Goal: Task Accomplishment & Management: Use online tool/utility

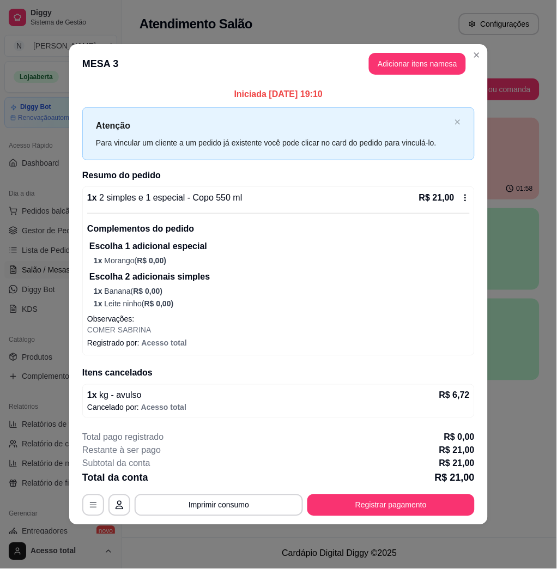
click at [327, 453] on div "Restante à ser pago R$ 21,00" at bounding box center [278, 451] width 393 height 13
drag, startPoint x: 152, startPoint y: 431, endPoint x: 133, endPoint y: 432, distance: 19.1
click at [133, 432] on p "Total pago registrado" at bounding box center [122, 437] width 81 height 13
click at [471, 62] on header "MESA 3 Adicionar itens na mesa" at bounding box center [278, 63] width 419 height 39
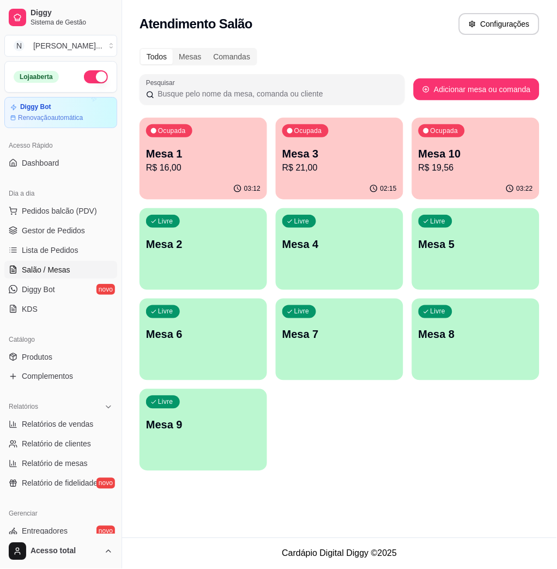
click at [455, 138] on div "Ocupada Mesa 10 R$ 19,56" at bounding box center [476, 148] width 128 height 61
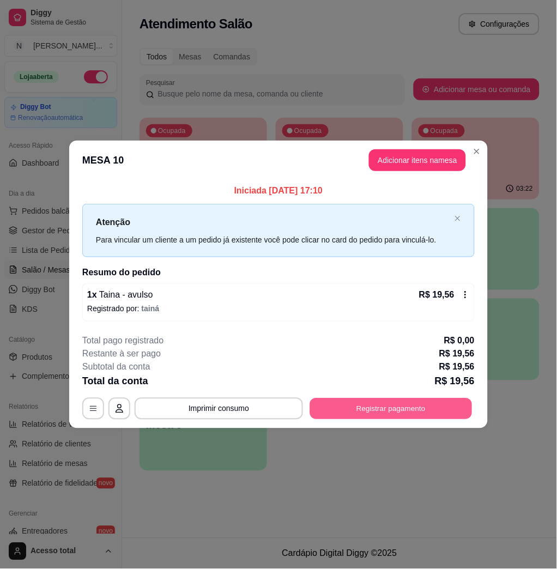
click at [457, 408] on button "Registrar pagamento" at bounding box center [391, 408] width 163 height 21
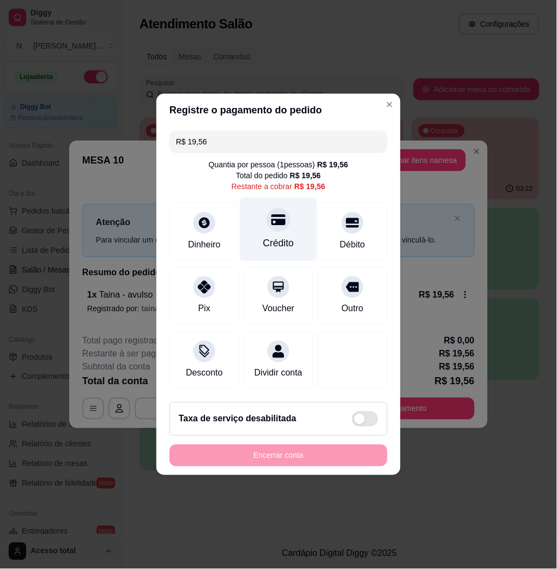
click at [263, 237] on div "Crédito" at bounding box center [278, 244] width 31 height 14
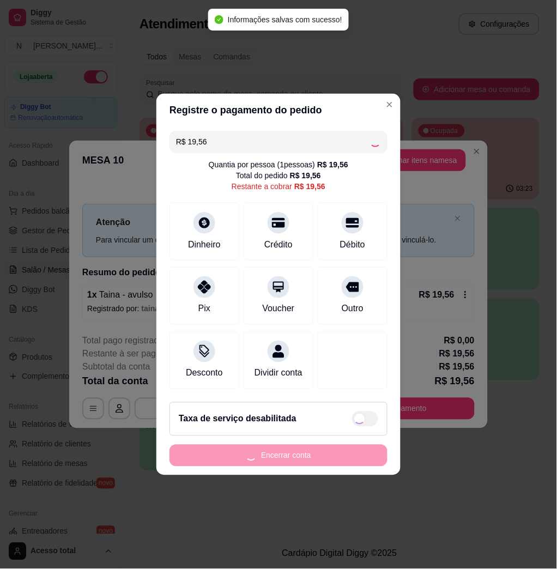
type input "R$ 0,00"
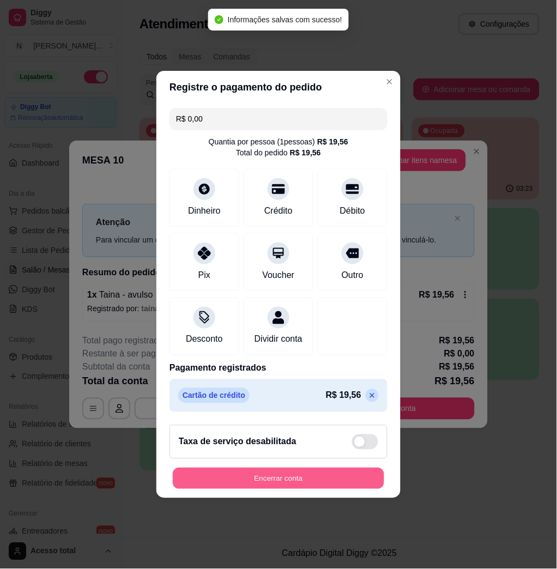
click at [349, 483] on button "Encerrar conta" at bounding box center [279, 479] width 212 height 21
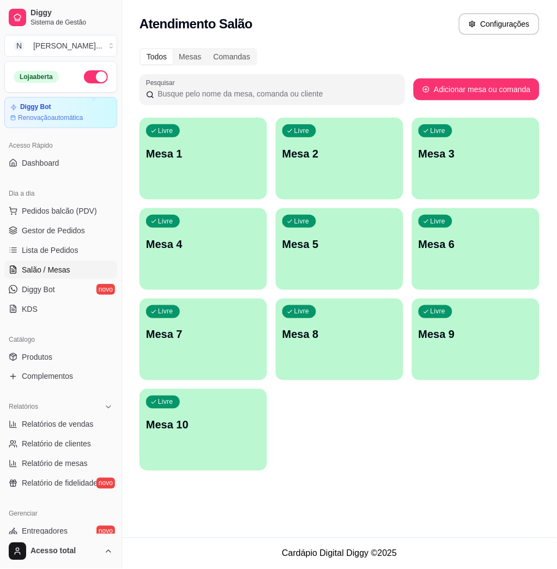
click at [310, 8] on div "Atendimento Salão Configurações" at bounding box center [339, 20] width 435 height 41
click at [230, 164] on div "Livre Mesa 1" at bounding box center [204, 152] width 124 height 67
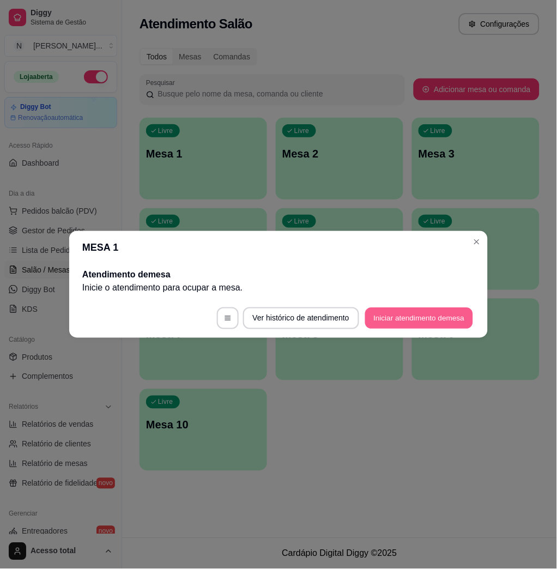
click at [433, 322] on button "Iniciar atendimento de mesa" at bounding box center [419, 318] width 108 height 21
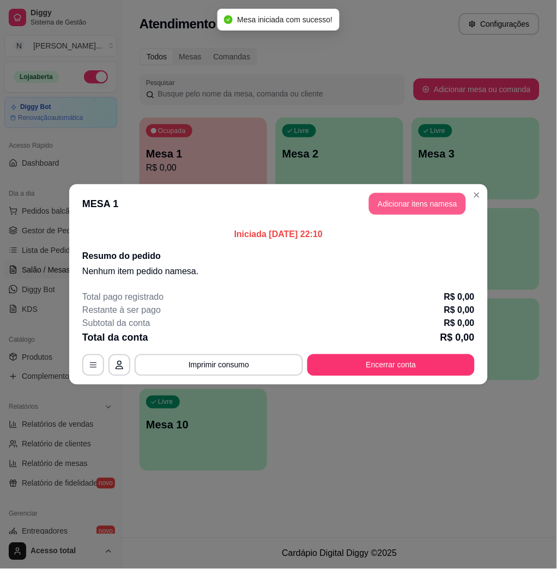
click at [437, 206] on button "Adicionar itens na mesa" at bounding box center [417, 204] width 97 height 22
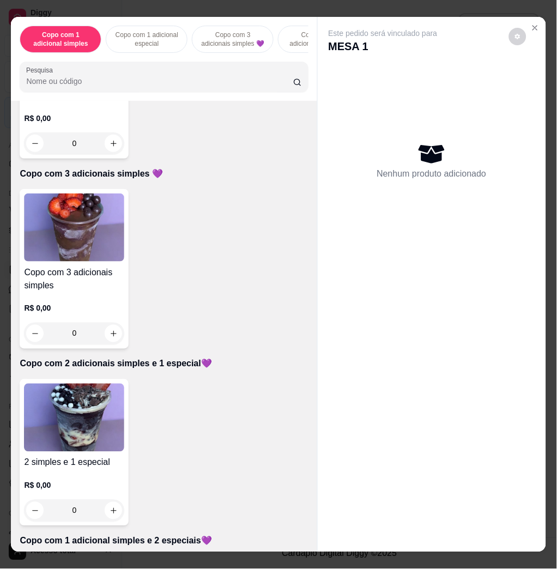
scroll to position [436, 0]
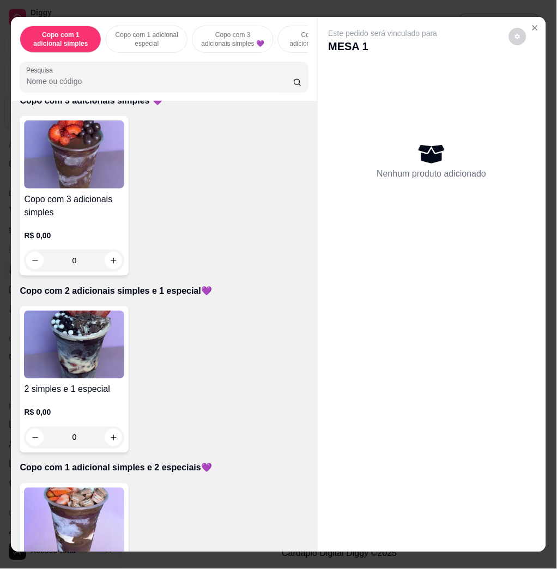
click at [47, 340] on img at bounding box center [74, 345] width 100 height 68
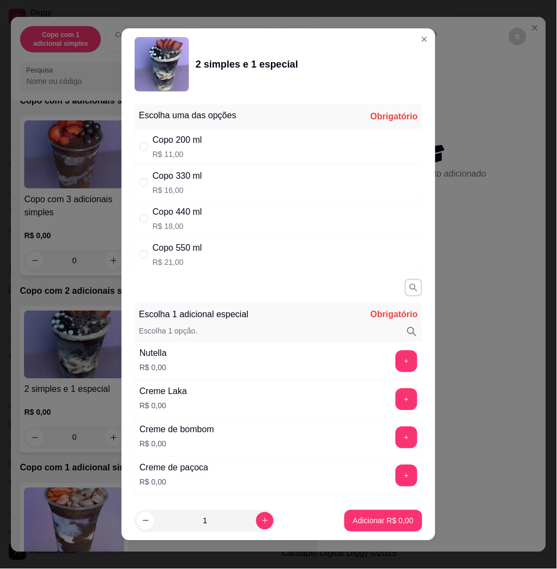
click at [198, 178] on div "Copo 330 ml R$ 16,00" at bounding box center [279, 183] width 288 height 36
radio input "true"
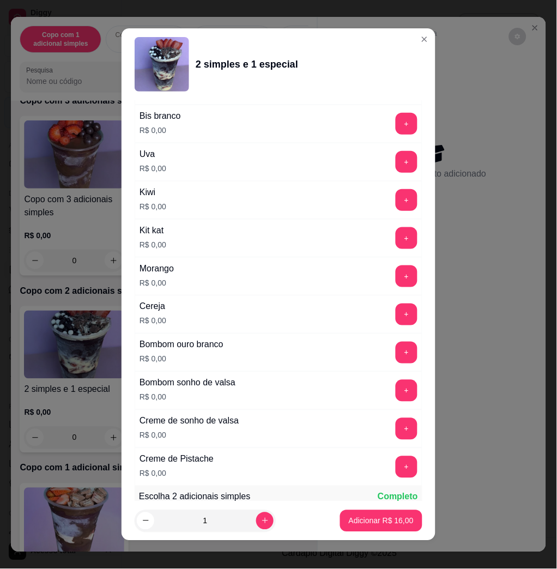
scroll to position [873, 0]
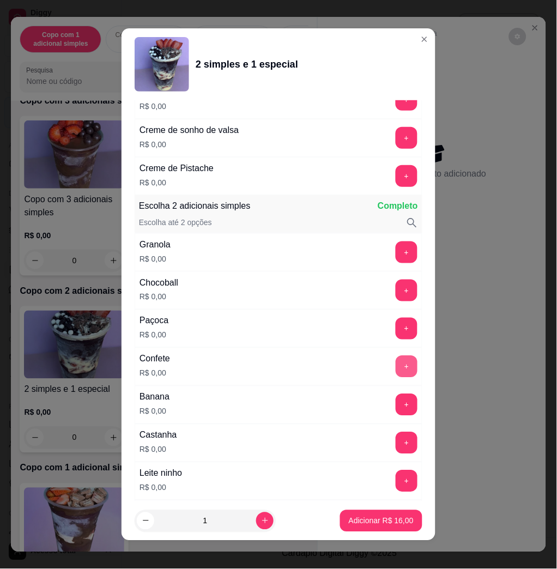
click at [396, 366] on button "+" at bounding box center [407, 367] width 22 height 22
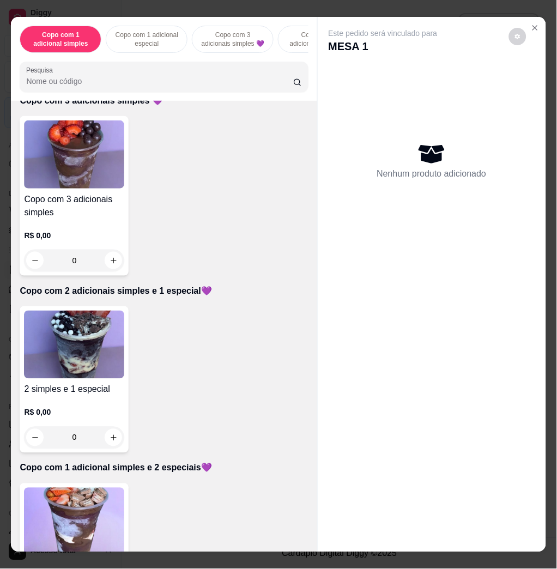
click at [74, 195] on div "Copo com 3 adicionais simples R$ 0,00 0" at bounding box center [74, 196] width 109 height 160
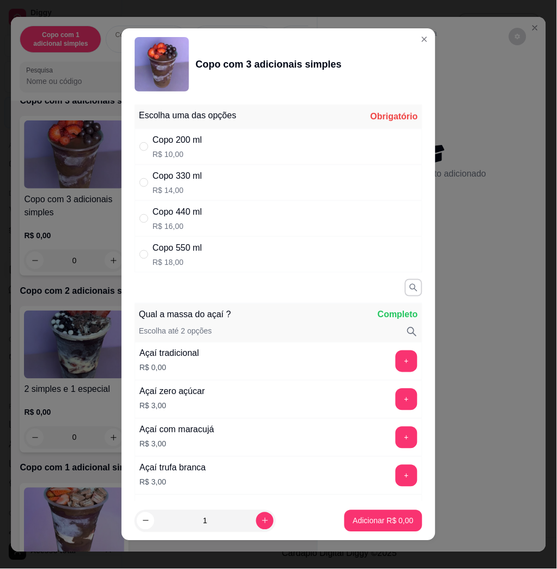
click at [233, 190] on div "Copo 330 ml R$ 14,00" at bounding box center [279, 183] width 288 height 36
radio input "true"
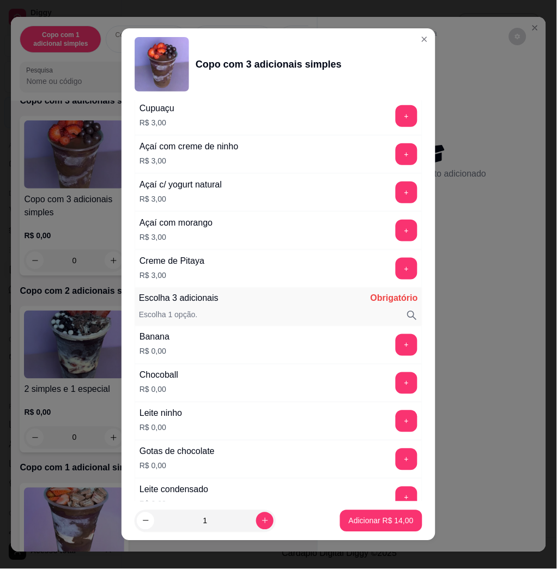
scroll to position [509, 0]
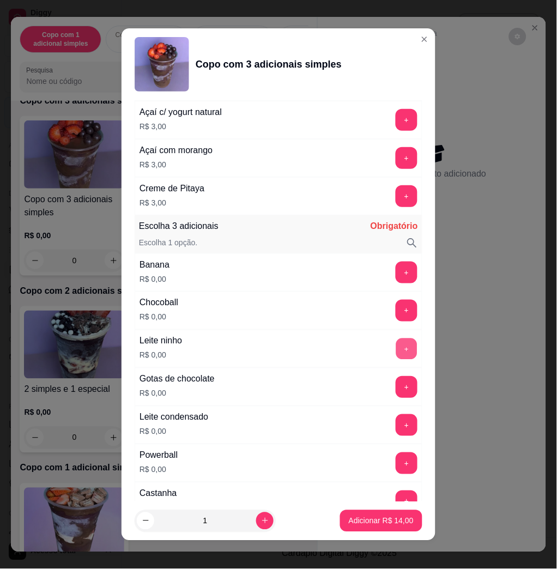
click at [397, 354] on button "+" at bounding box center [407, 349] width 21 height 21
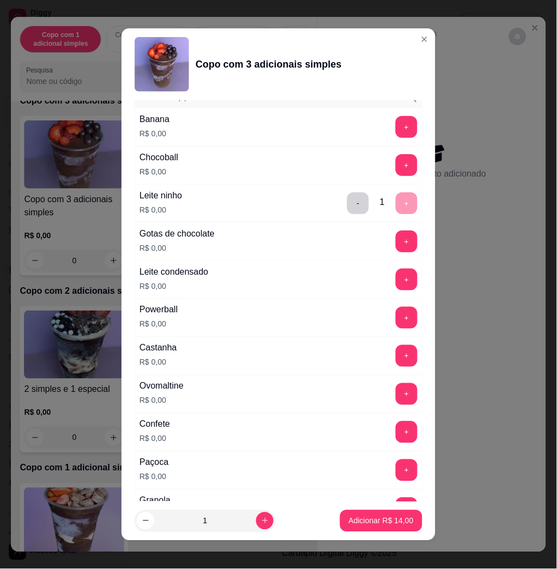
scroll to position [800, 0]
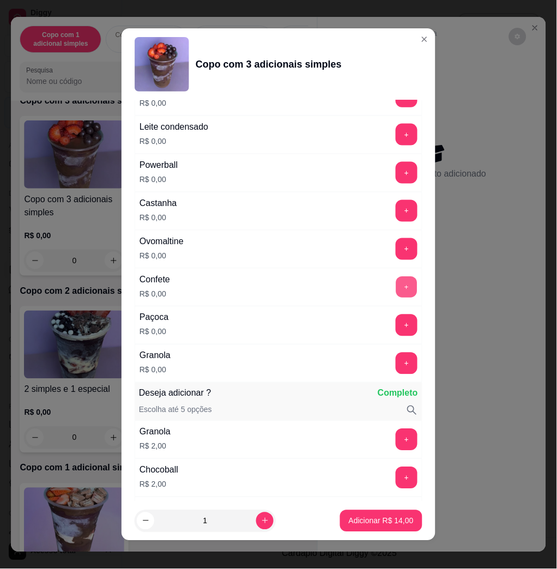
click at [397, 291] on button "+" at bounding box center [407, 287] width 21 height 21
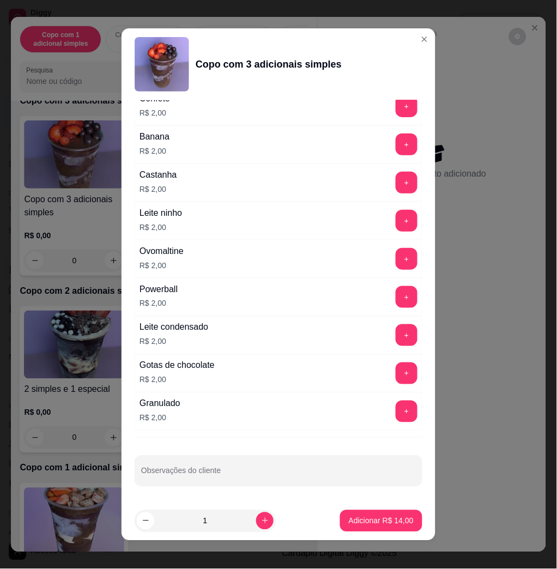
click at [219, 454] on div "Escolha uma das opções Completo Copo 200 ml R$ 10,00 Copo 330 ml R$ 14,00 Copo …" at bounding box center [279, 300] width 314 height 401
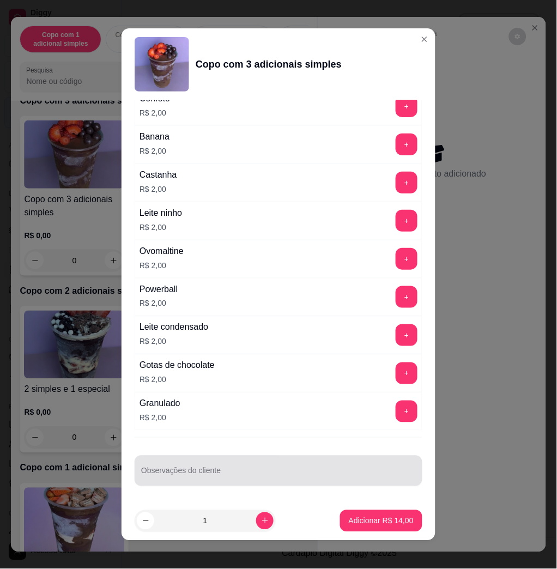
click at [242, 465] on div at bounding box center [278, 471] width 275 height 22
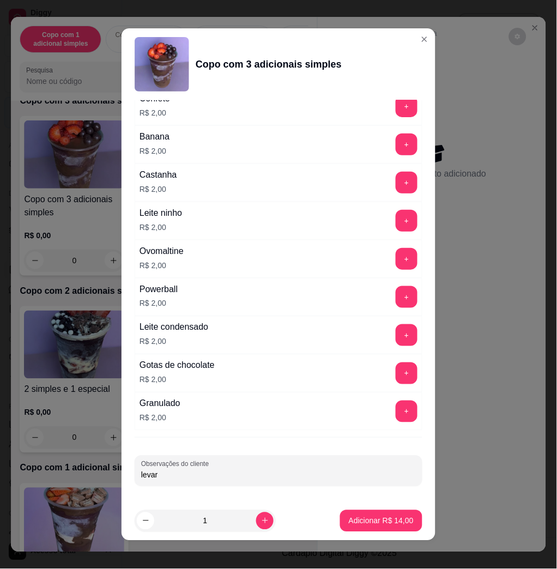
type input "levar"
click at [350, 519] on p "Adicionar R$ 14,00" at bounding box center [381, 521] width 63 height 10
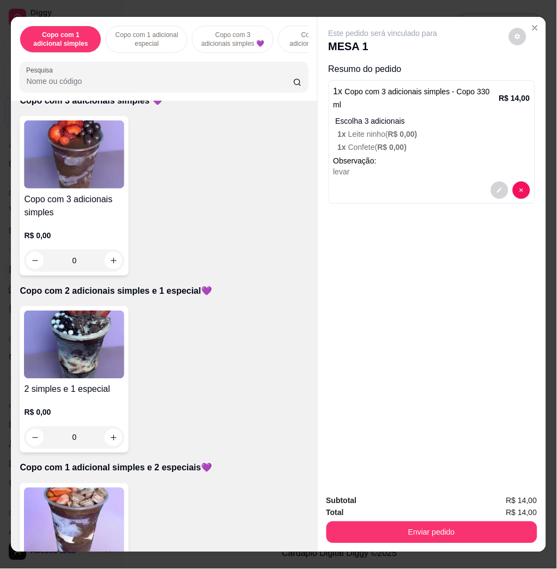
click at [86, 517] on img at bounding box center [74, 522] width 100 height 68
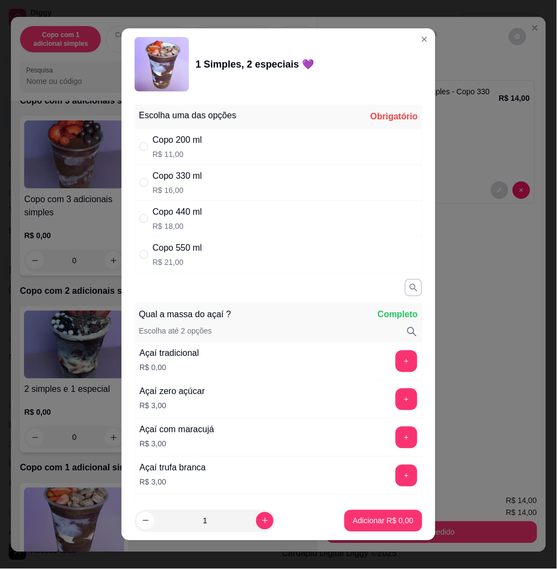
click at [197, 179] on div "Copo 330 ml R$ 16,00" at bounding box center [279, 183] width 288 height 36
radio input "true"
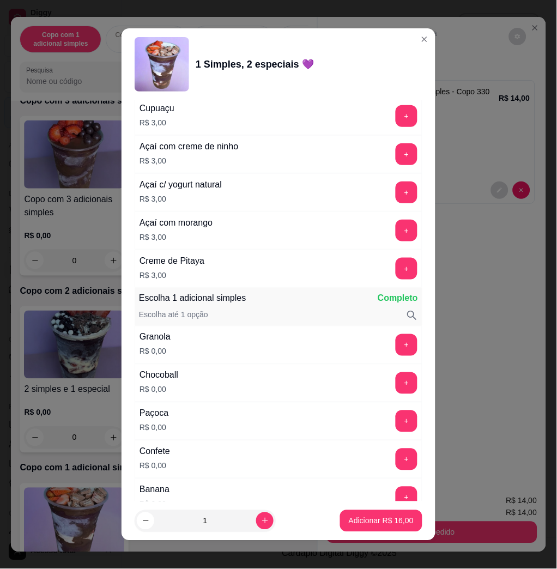
scroll to position [873, 0]
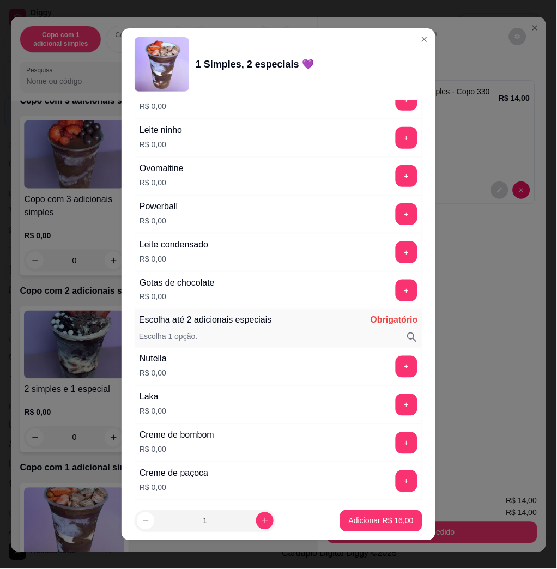
click at [396, 409] on button "+" at bounding box center [407, 405] width 22 height 22
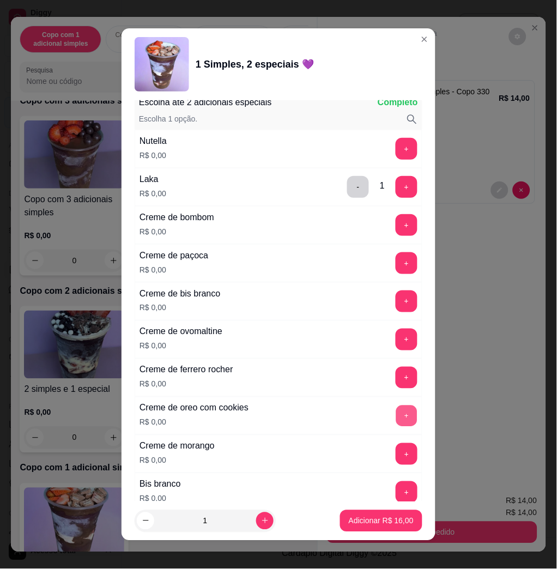
click at [397, 412] on button "+" at bounding box center [407, 416] width 21 height 21
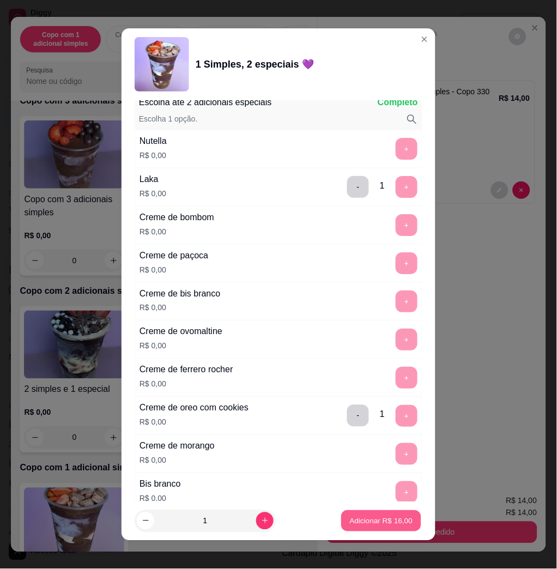
click at [371, 523] on p "Adicionar R$ 16,00" at bounding box center [381, 521] width 63 height 10
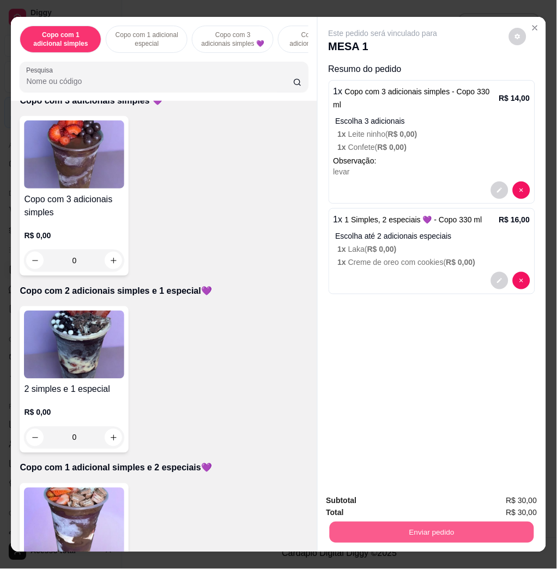
click at [459, 522] on button "Enviar pedido" at bounding box center [431, 532] width 205 height 21
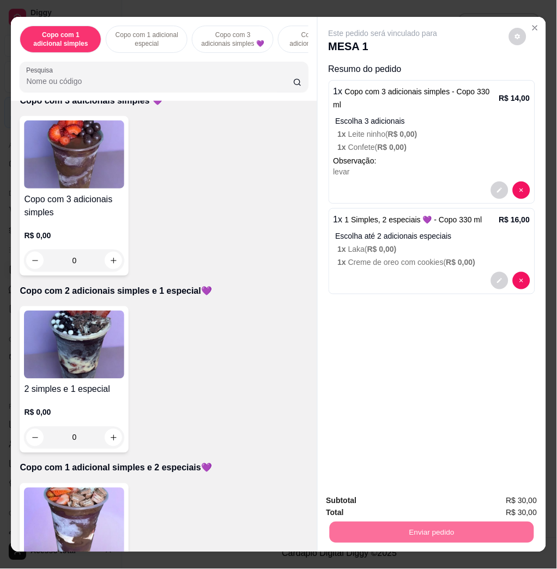
click at [503, 501] on button "Enviar pedido" at bounding box center [508, 500] width 62 height 21
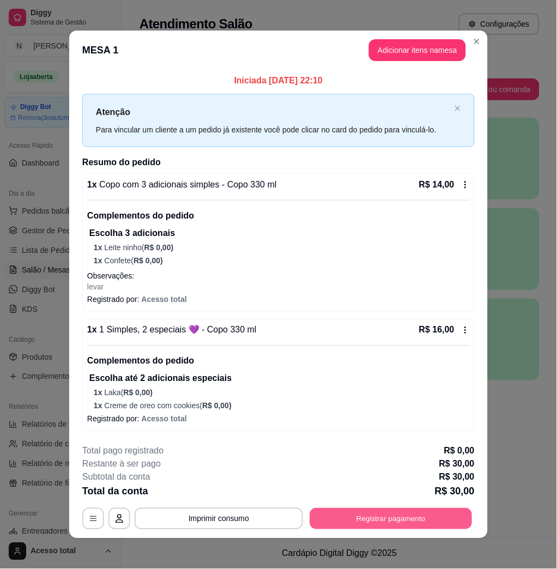
click at [380, 520] on button "Registrar pagamento" at bounding box center [391, 518] width 163 height 21
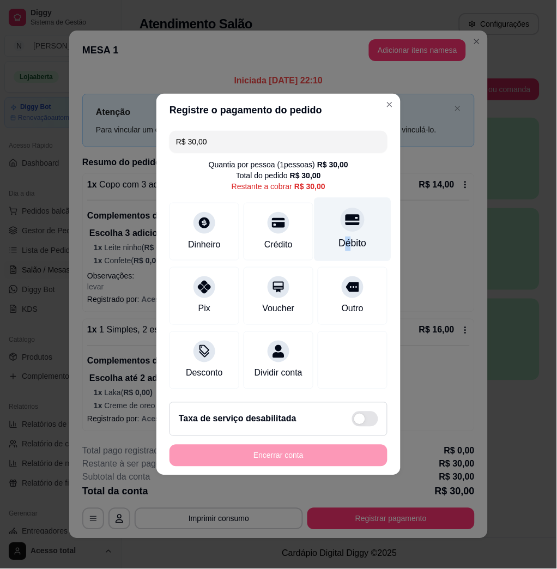
click at [343, 229] on div "Débito" at bounding box center [353, 230] width 77 height 64
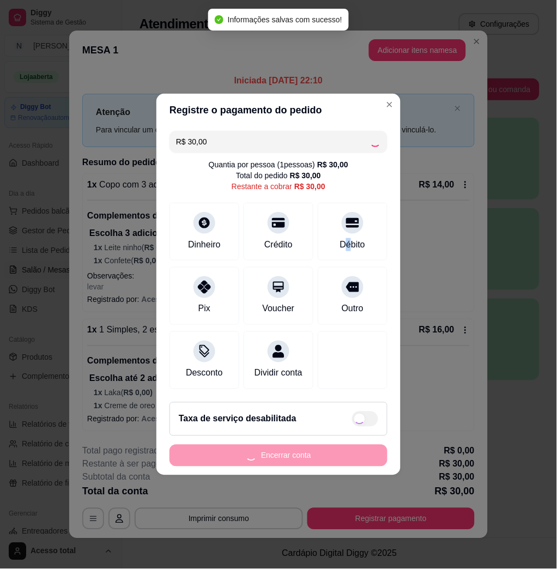
type input "R$ 0,00"
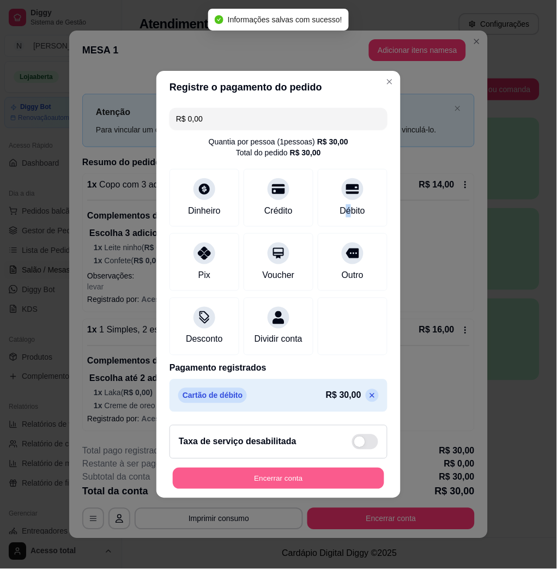
click at [338, 490] on button "Encerrar conta" at bounding box center [279, 479] width 212 height 21
